Goal: Task Accomplishment & Management: Manage account settings

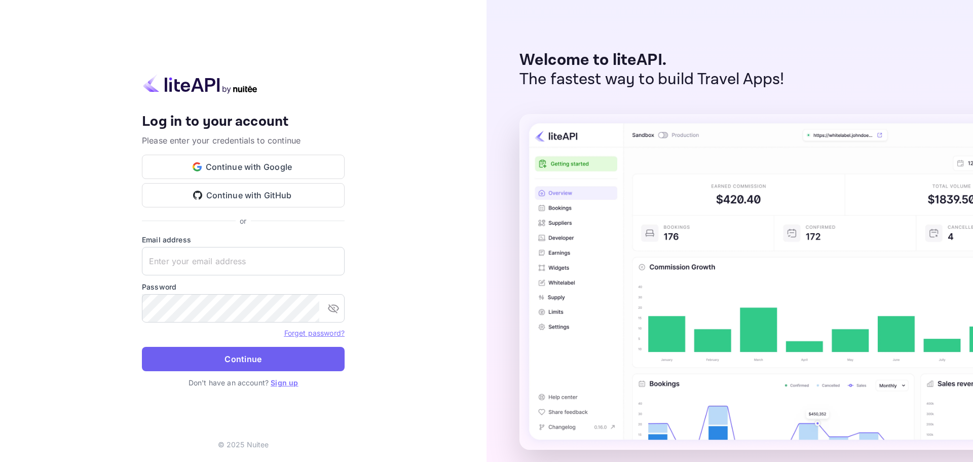
type input "[EMAIL_ADDRESS][DOMAIN_NAME]"
click at [310, 359] on button "Continue" at bounding box center [243, 359] width 203 height 24
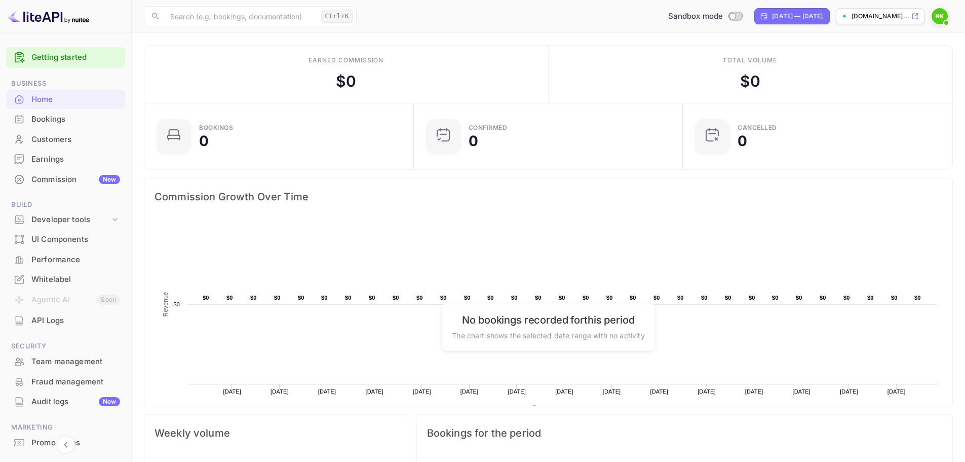
click at [70, 280] on div "Whitelabel" at bounding box center [75, 280] width 89 height 12
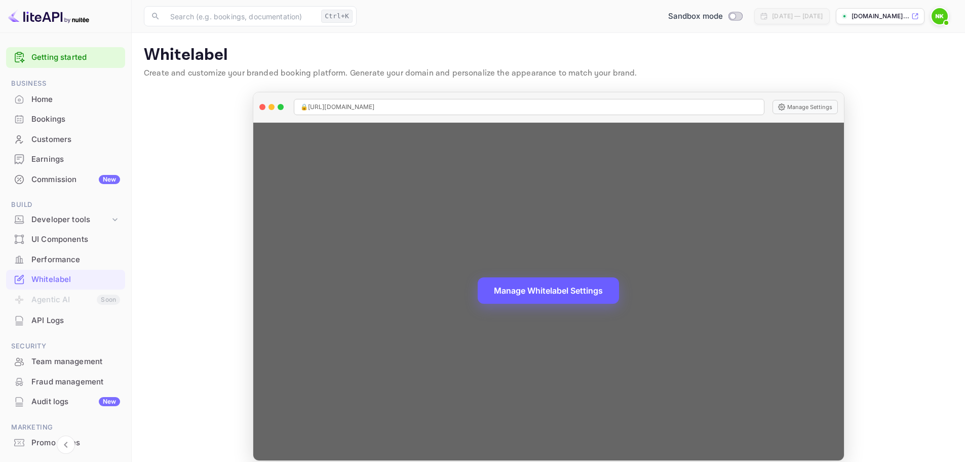
click at [581, 287] on button "Manage Whitelabel Settings" at bounding box center [548, 290] width 141 height 26
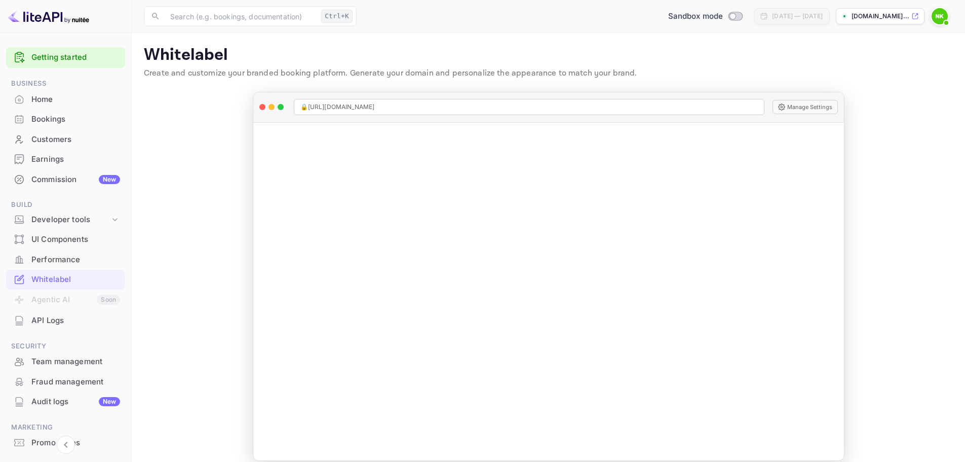
click at [81, 91] on div "Home" at bounding box center [65, 100] width 119 height 20
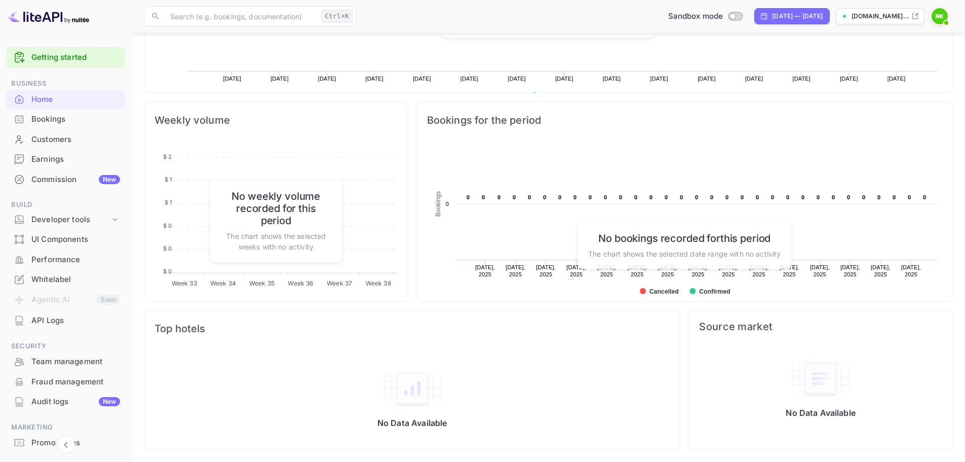
scroll to position [9, 0]
